Goal: Navigation & Orientation: Find specific page/section

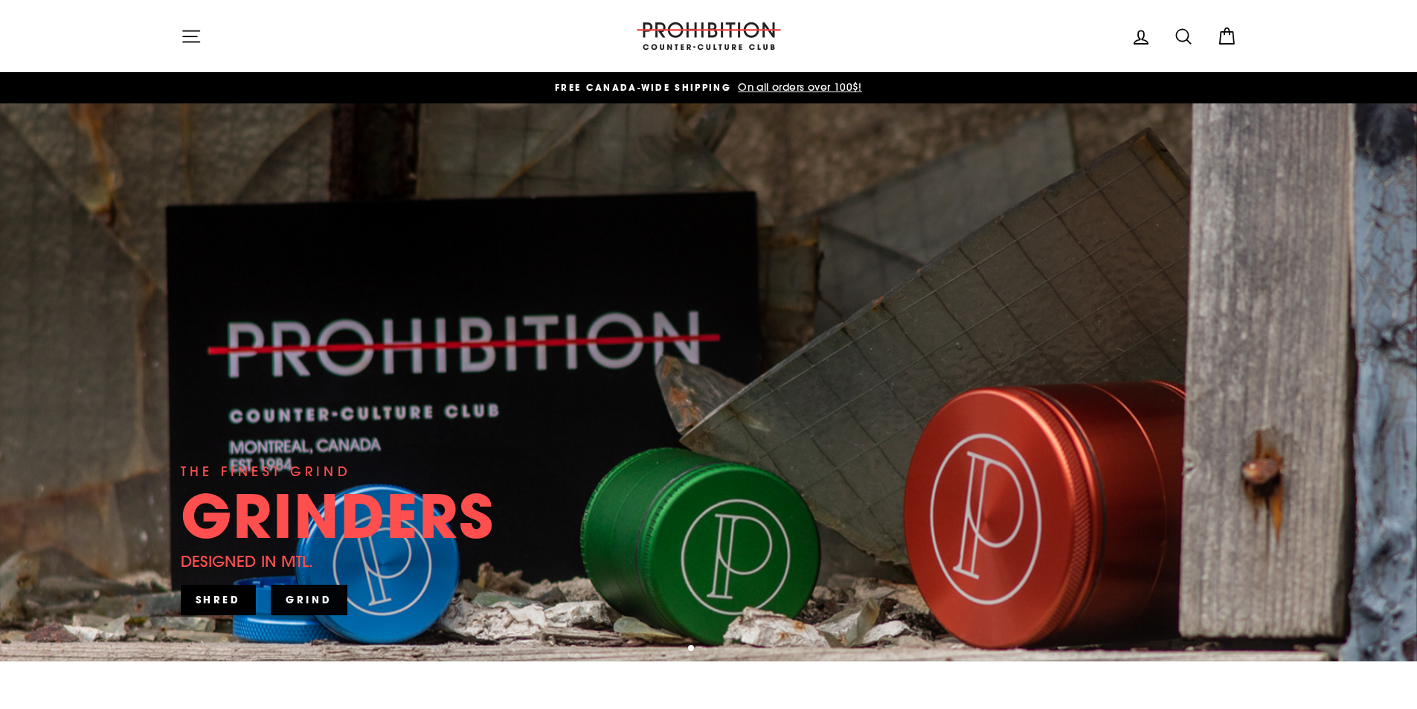
click at [197, 42] on icon "button" at bounding box center [191, 36] width 16 height 11
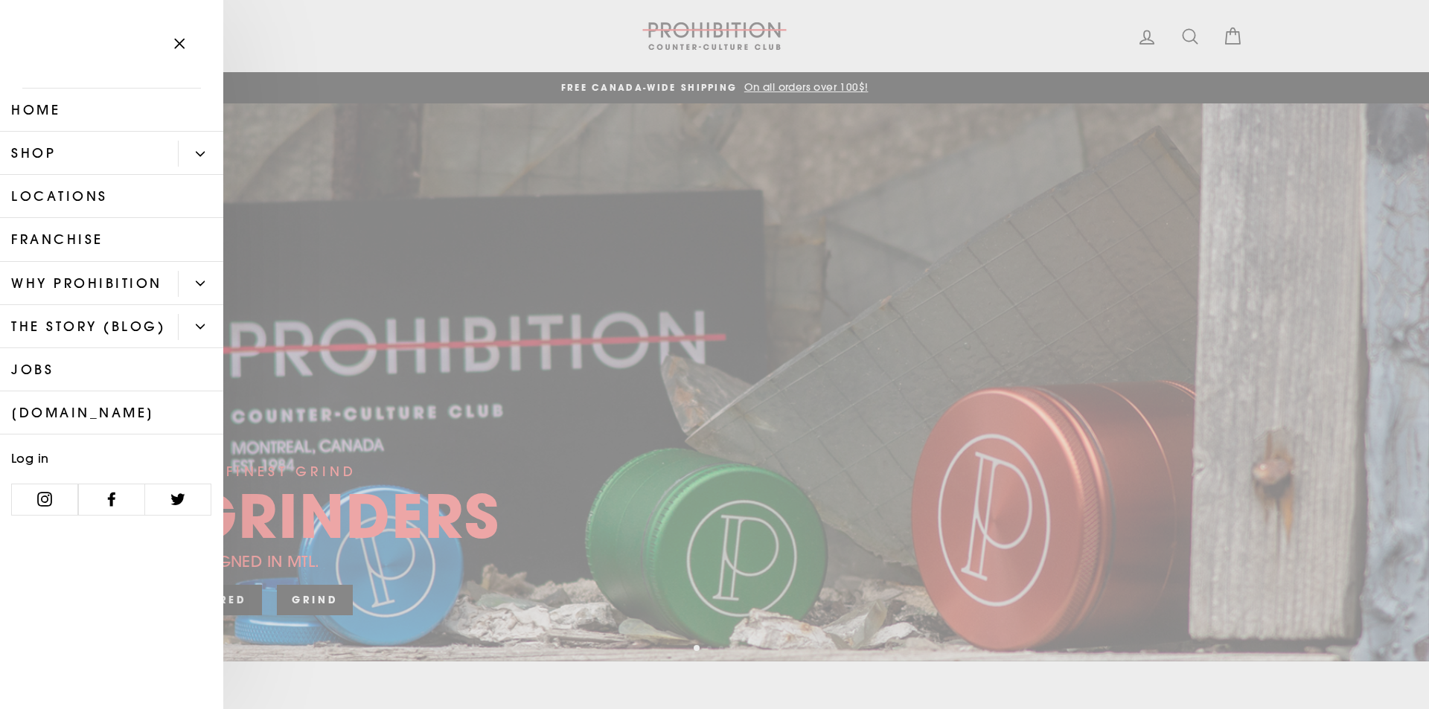
click at [197, 147] on button "Primary" at bounding box center [200, 154] width 45 height 26
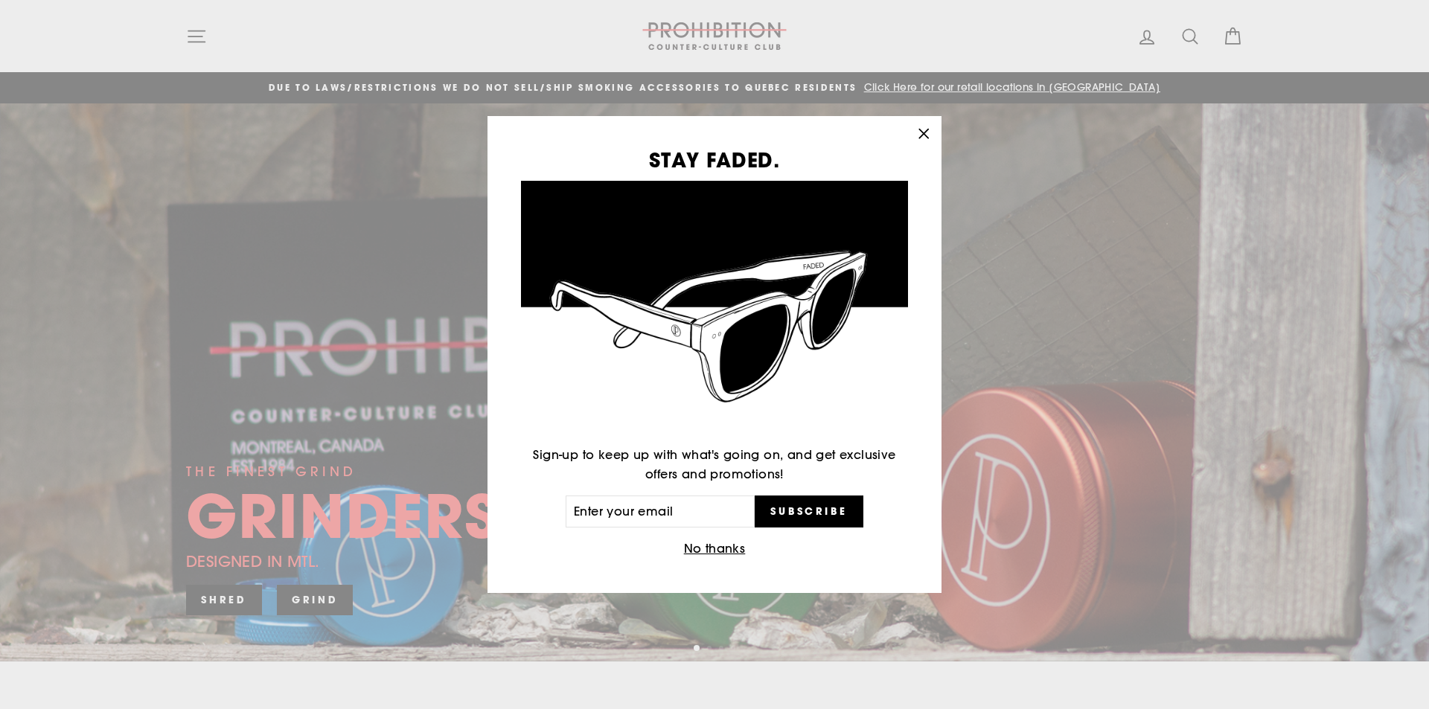
click at [930, 135] on icon "button" at bounding box center [923, 134] width 21 height 21
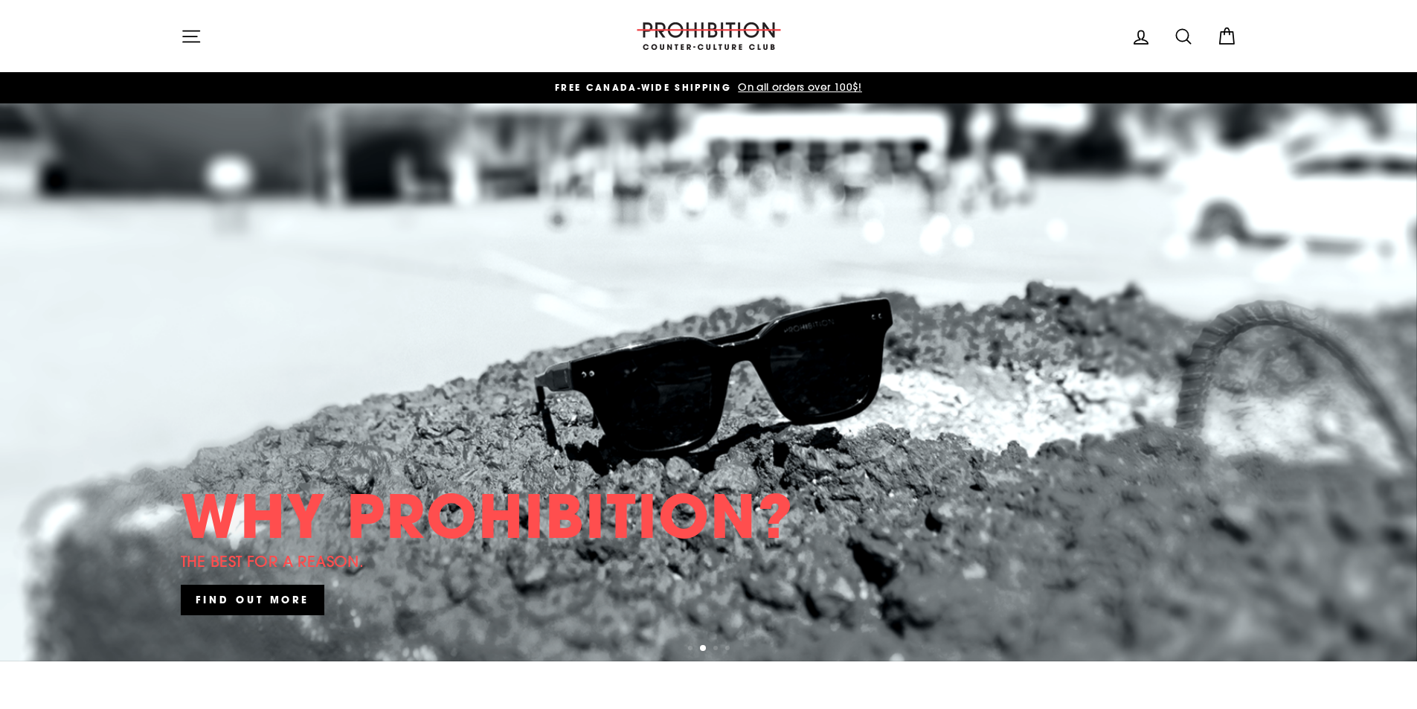
click at [211, 54] on div "Site navigation" at bounding box center [397, 36] width 432 height 42
click at [199, 38] on icon "button" at bounding box center [191, 36] width 21 height 21
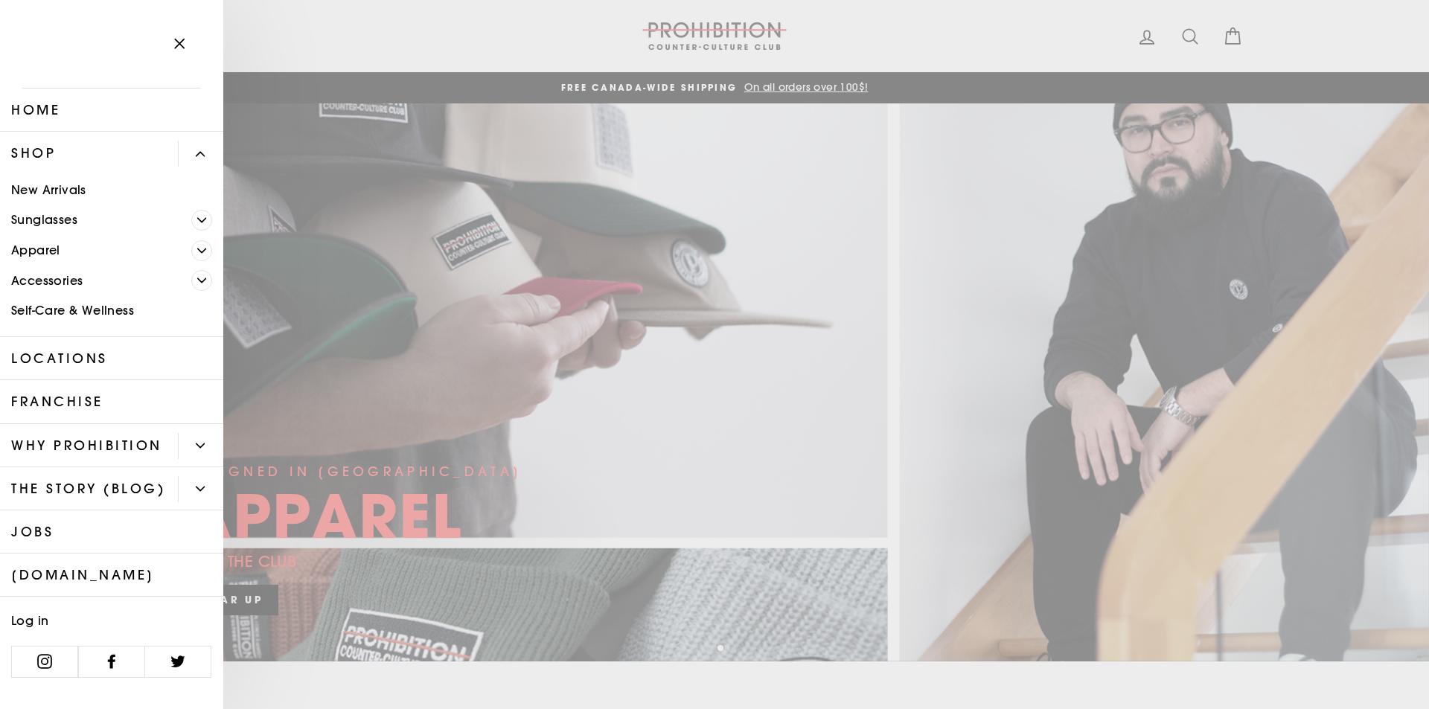
scroll to position [25, 0]
click at [193, 270] on span "Primary" at bounding box center [201, 280] width 21 height 21
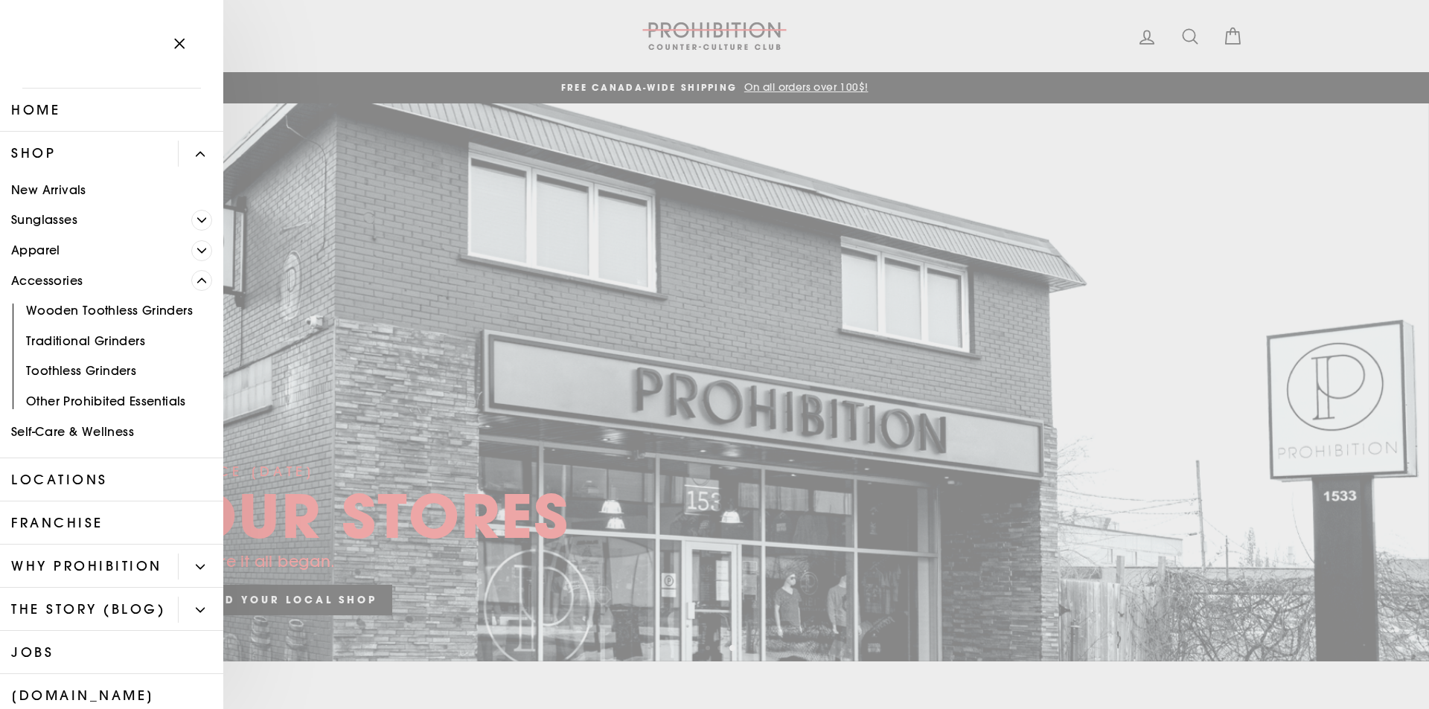
click at [197, 246] on icon "Primary" at bounding box center [201, 250] width 9 height 9
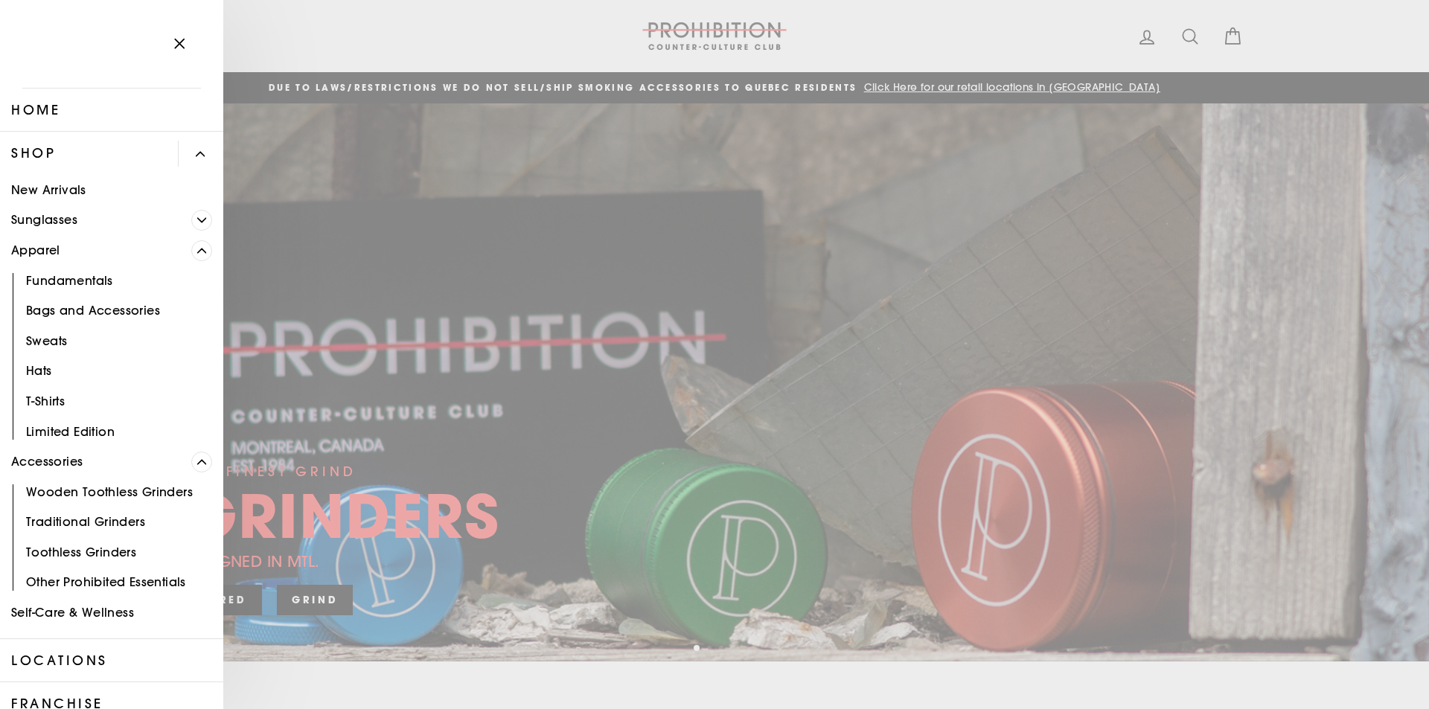
click at [109, 575] on link "Other Prohibited Essentials" at bounding box center [111, 583] width 223 height 31
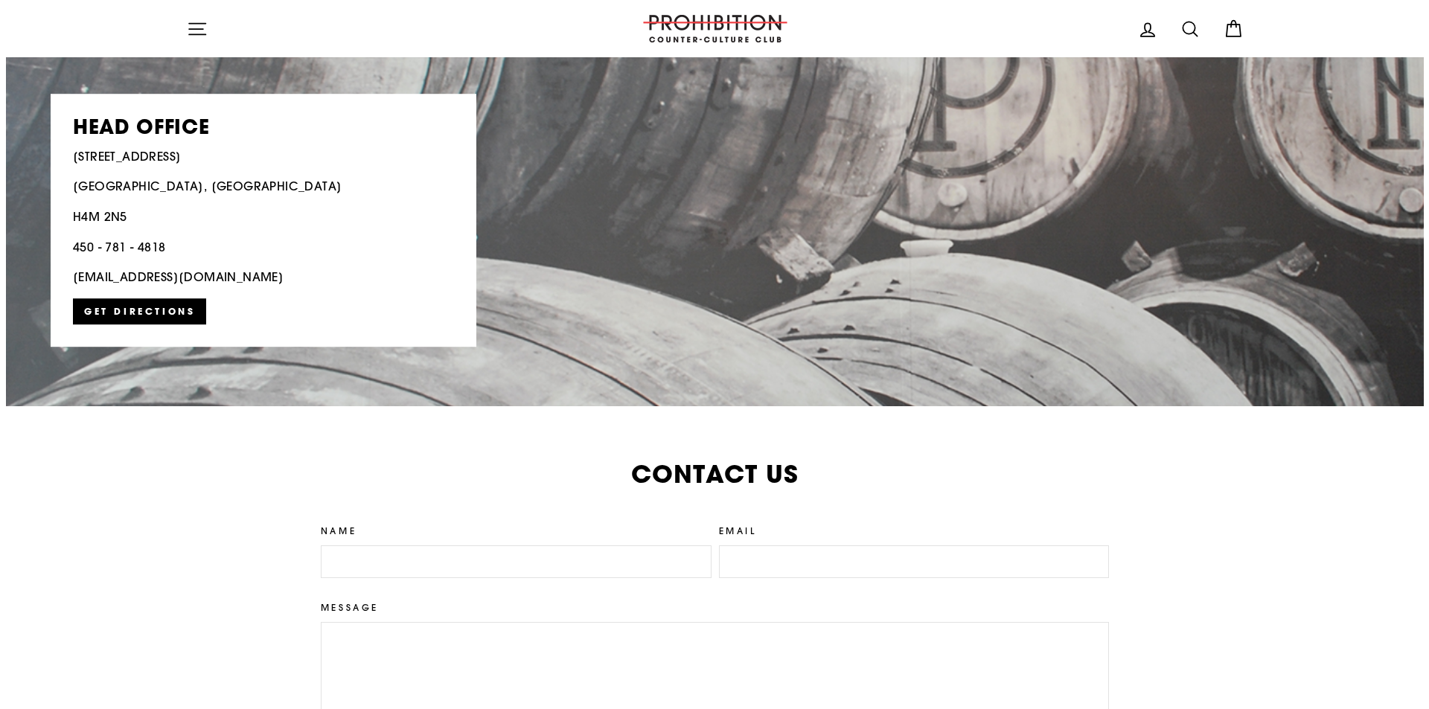
scroll to position [2818, 0]
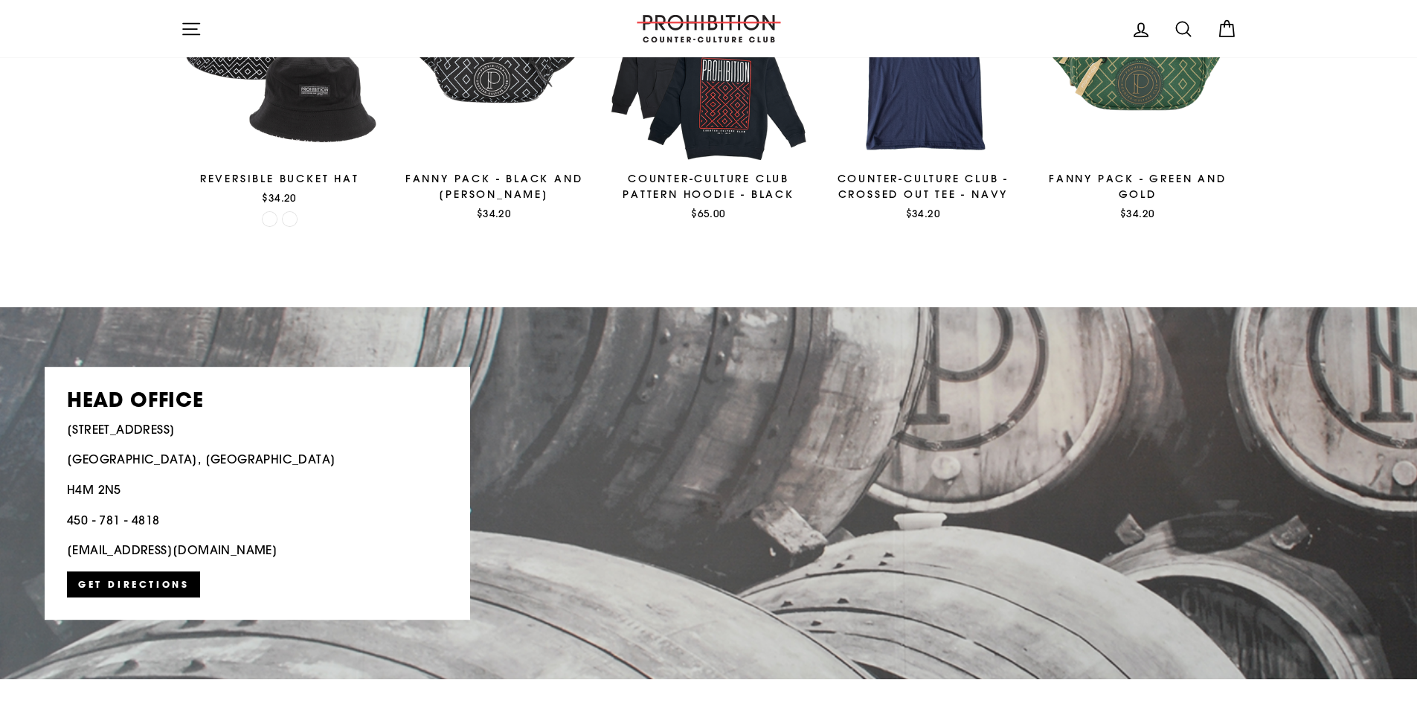
click at [192, 19] on icon "button" at bounding box center [191, 29] width 21 height 21
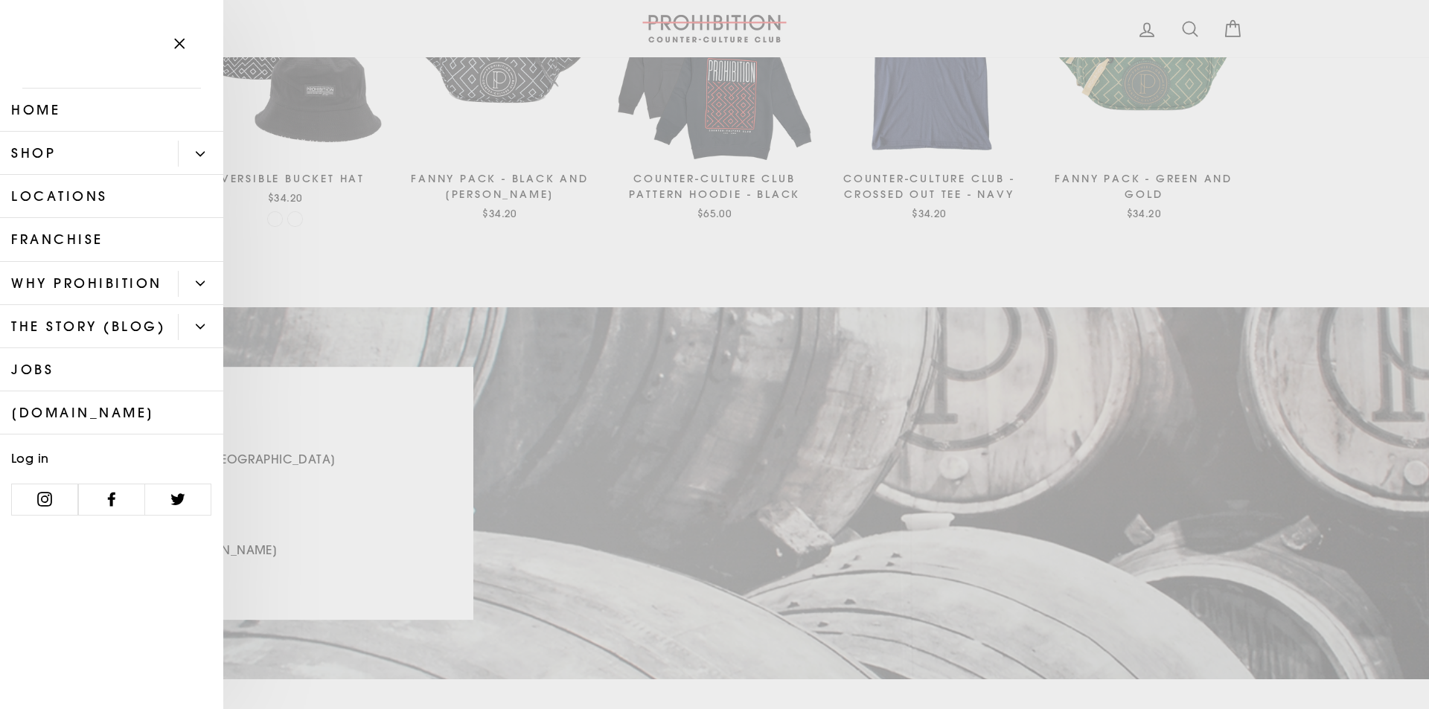
click at [130, 241] on link "Franchise" at bounding box center [111, 239] width 223 height 43
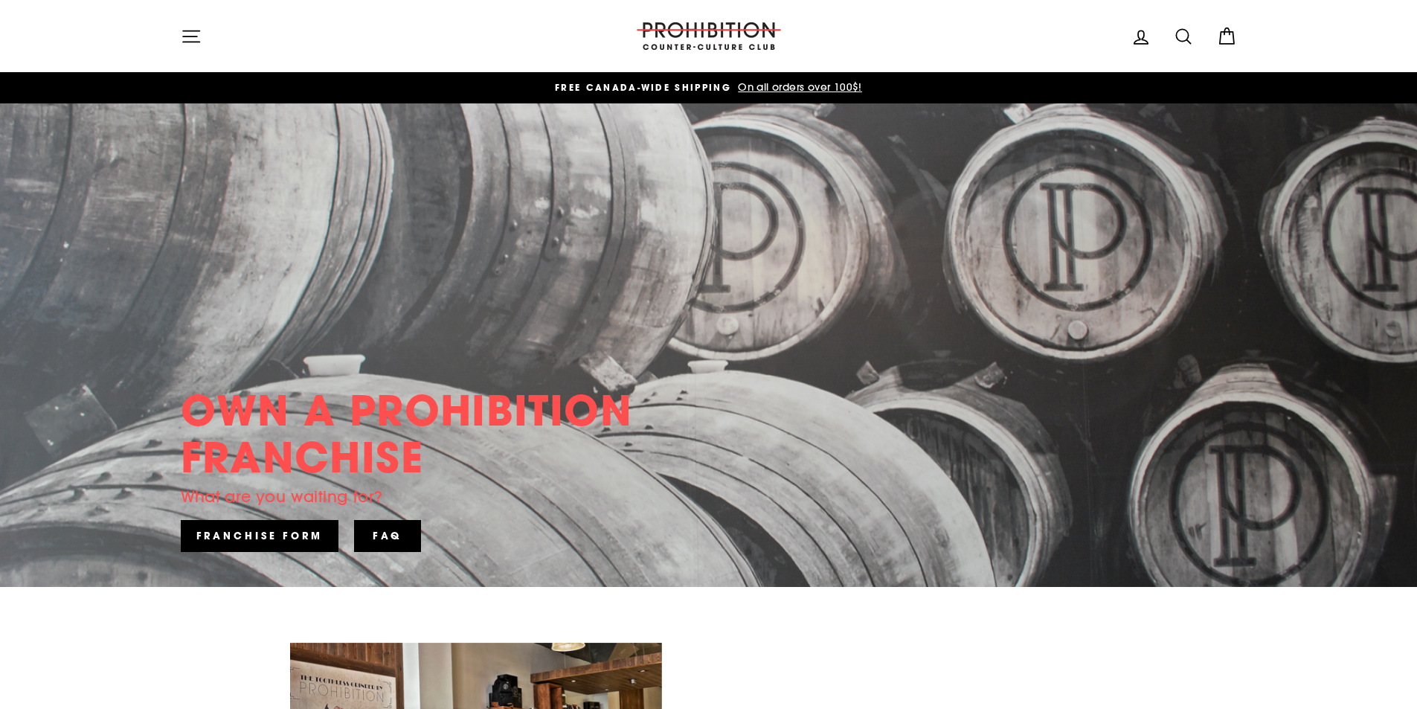
click at [191, 33] on icon "button" at bounding box center [191, 36] width 21 height 21
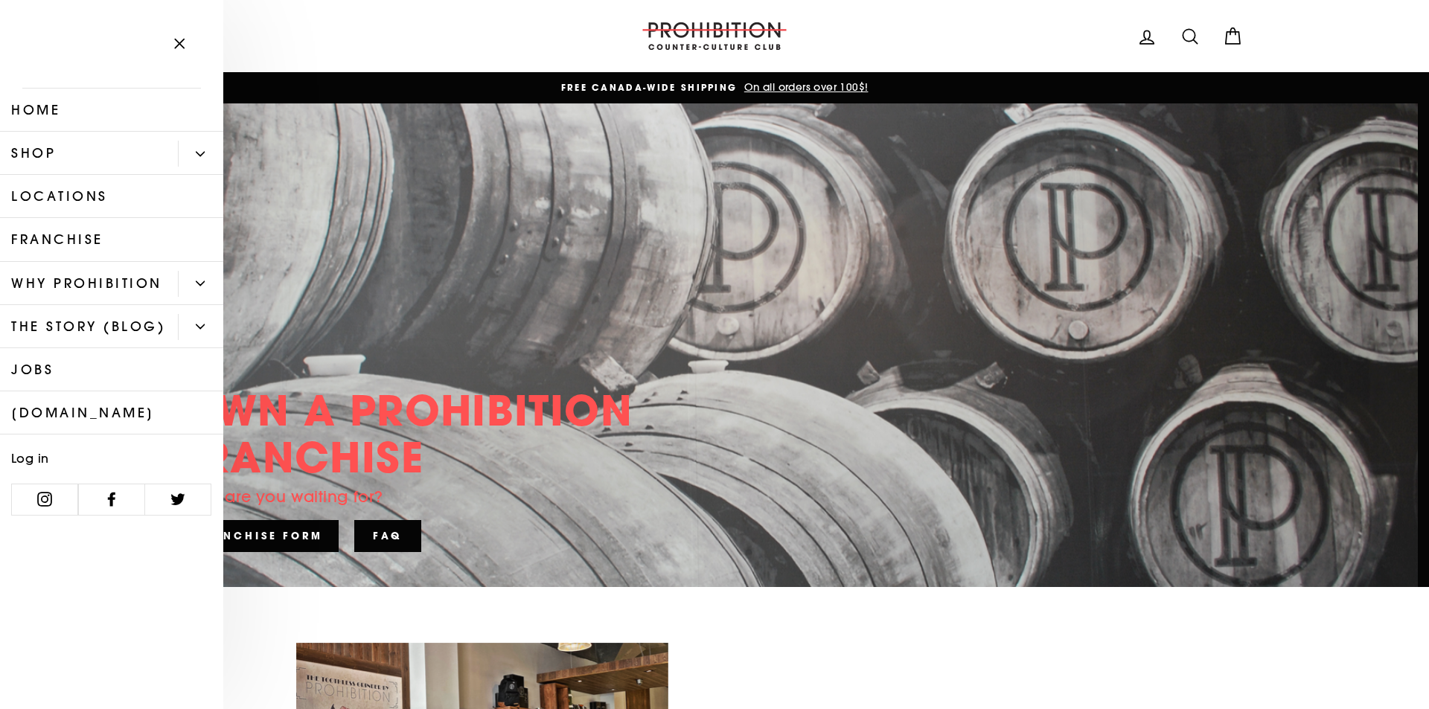
click at [196, 154] on icon "Primary" at bounding box center [200, 154] width 9 height 9
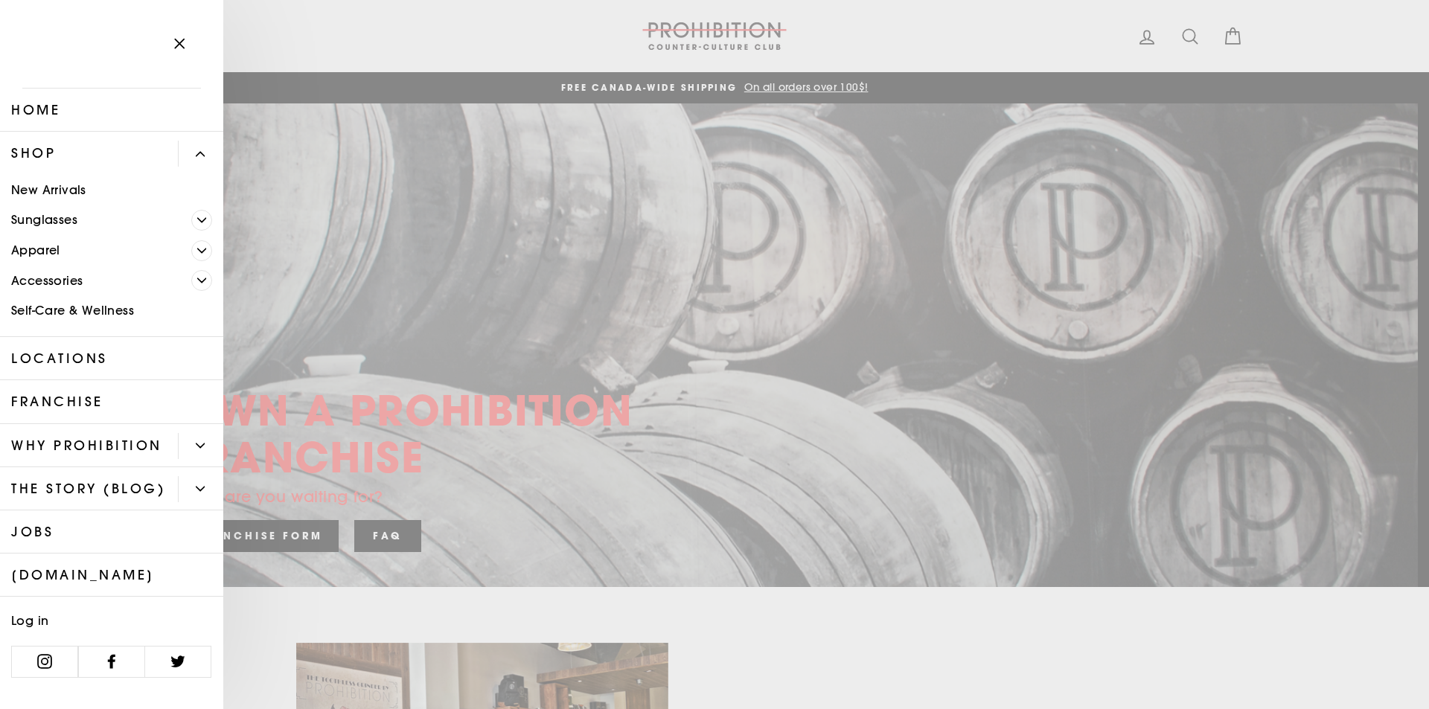
click at [210, 282] on span "Primary" at bounding box center [201, 280] width 21 height 21
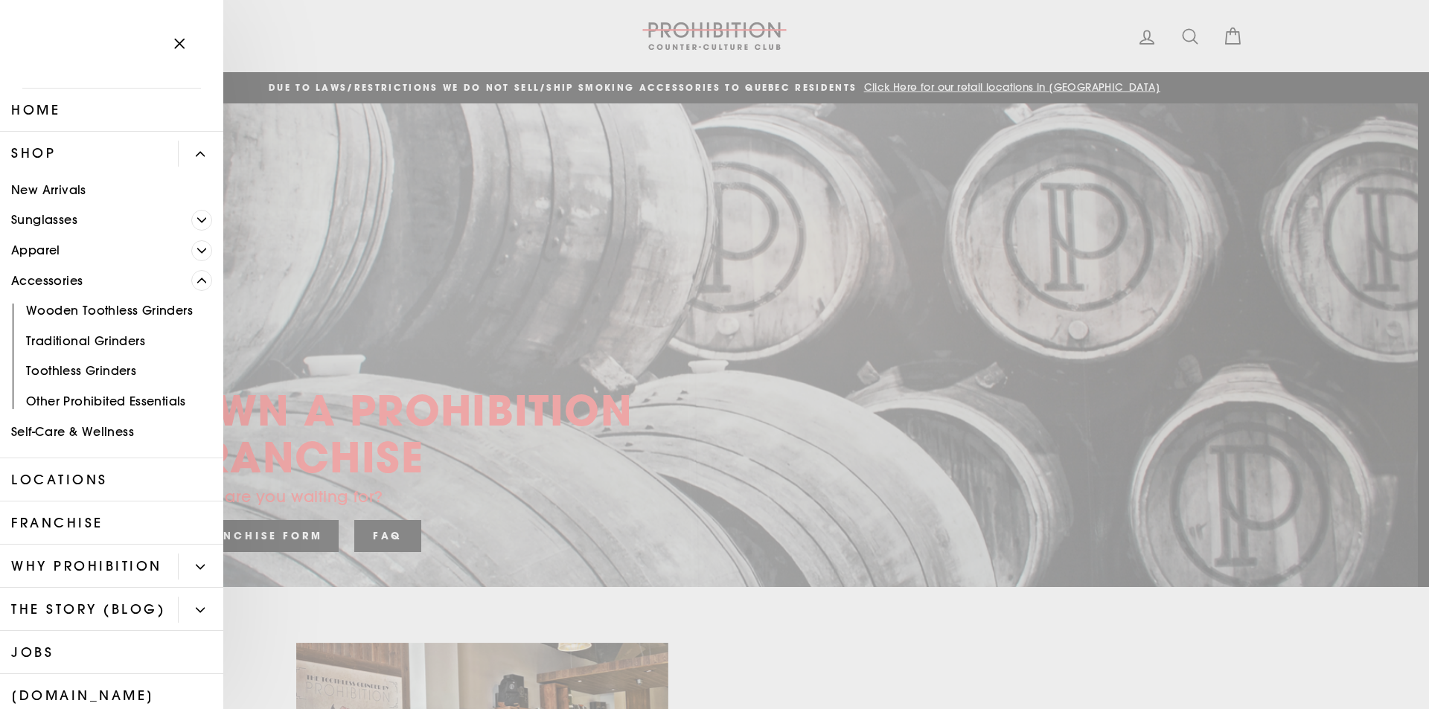
click at [164, 403] on link "Other Prohibited Essentials" at bounding box center [111, 401] width 223 height 31
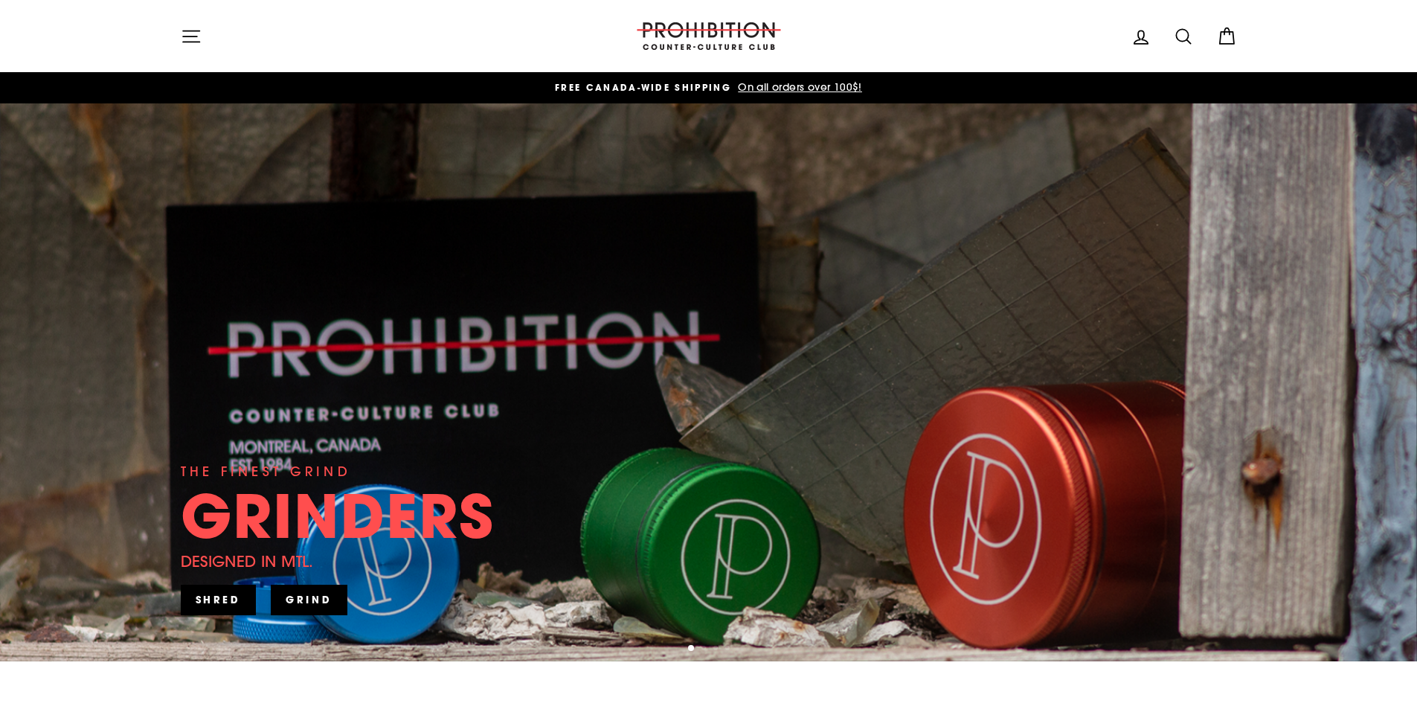
click at [690, 472] on div "THE FINEST GRIND GRINDERS DESIGNED IN MTL. SHRED" at bounding box center [709, 382] width 1057 height 558
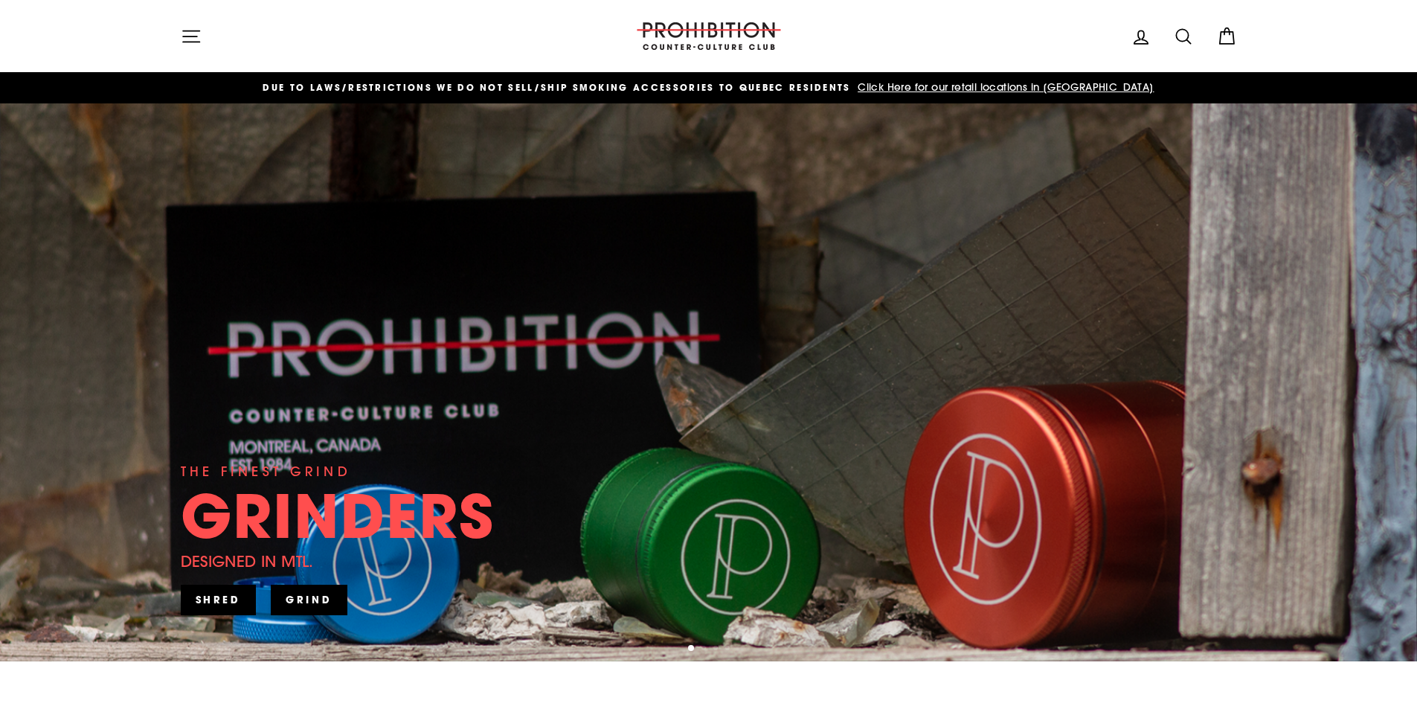
click at [295, 605] on link "GRIND" at bounding box center [309, 600] width 77 height 30
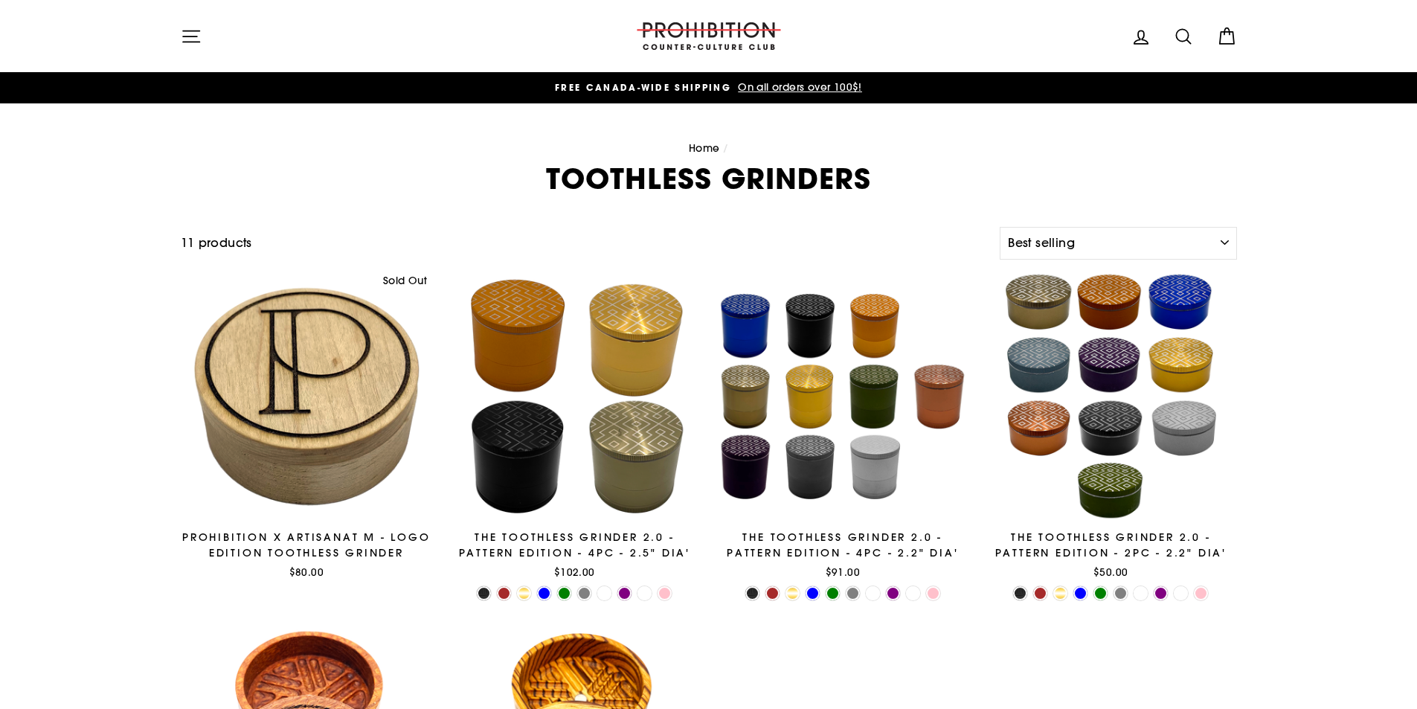
select select "best-selling"
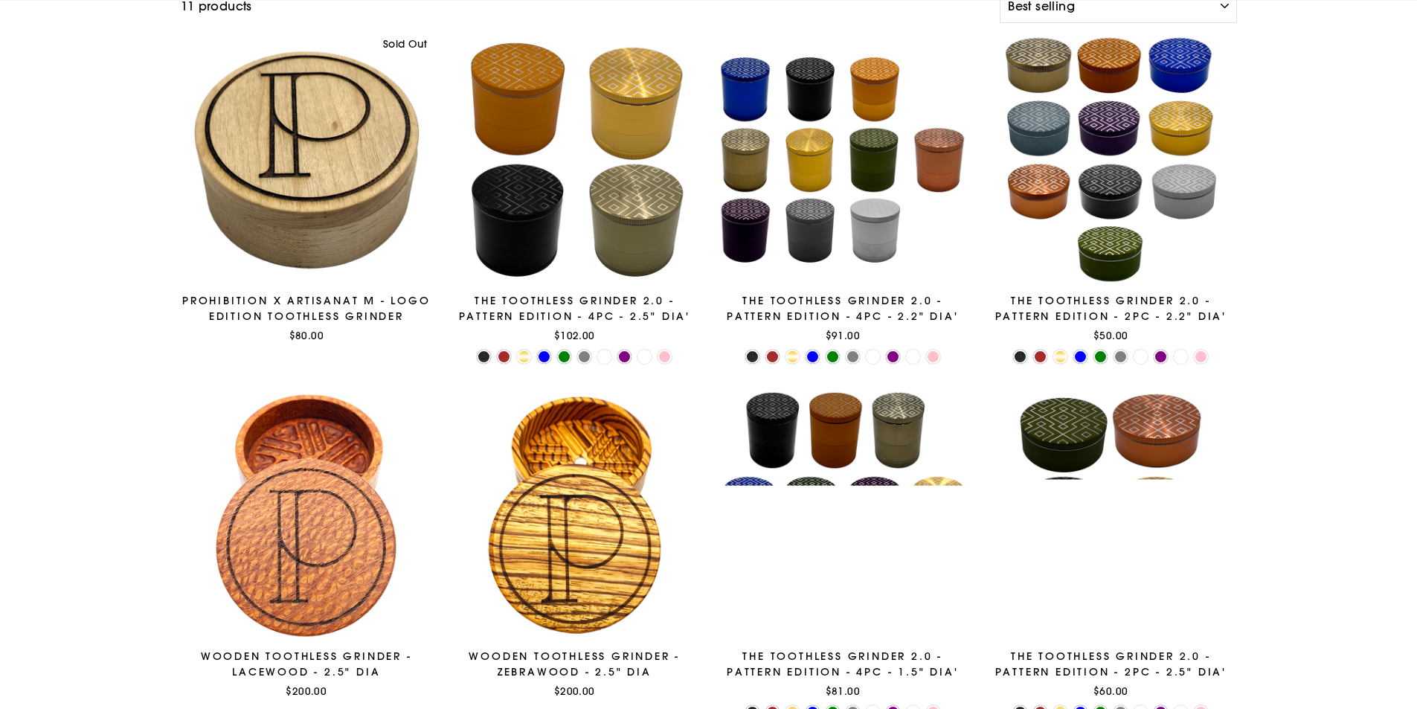
scroll to position [298, 0]
